Goal: Task Accomplishment & Management: Manage account settings

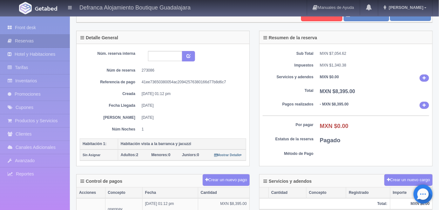
scroll to position [23, 0]
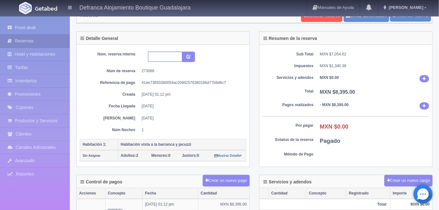
click at [153, 57] on input "text" at bounding box center [165, 57] width 34 height 10
type input "h"
type input "HVBJ3 120925 130925"
click at [189, 57] on icon "submit" at bounding box center [188, 56] width 4 height 4
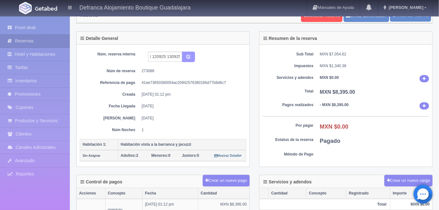
scroll to position [0, 0]
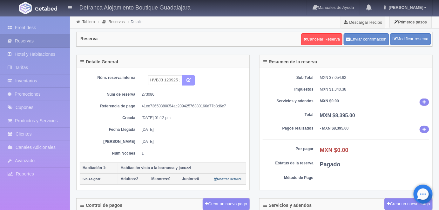
click at [190, 79] on icon "submit" at bounding box center [188, 80] width 4 height 4
